Goal: Task Accomplishment & Management: Manage account settings

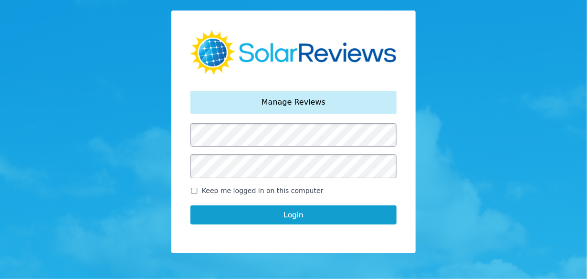
click at [247, 215] on button "Login" at bounding box center [294, 214] width 206 height 19
click at [275, 211] on button "Login" at bounding box center [294, 214] width 206 height 19
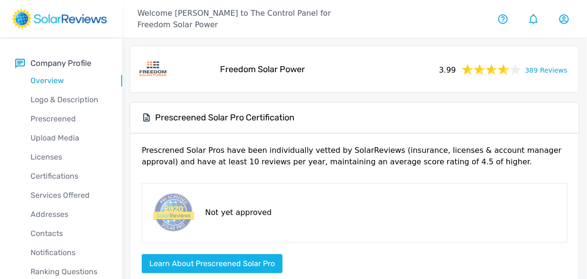
click at [542, 70] on link "389 Reviews" at bounding box center [547, 70] width 42 height 12
